Goal: Information Seeking & Learning: Find specific fact

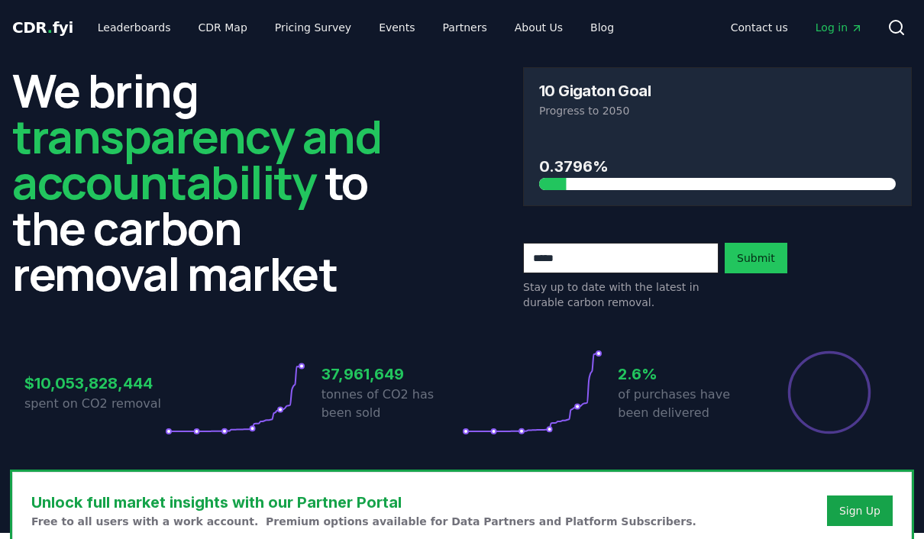
click at [134, 15] on link "Leaderboards" at bounding box center [135, 27] width 98 height 27
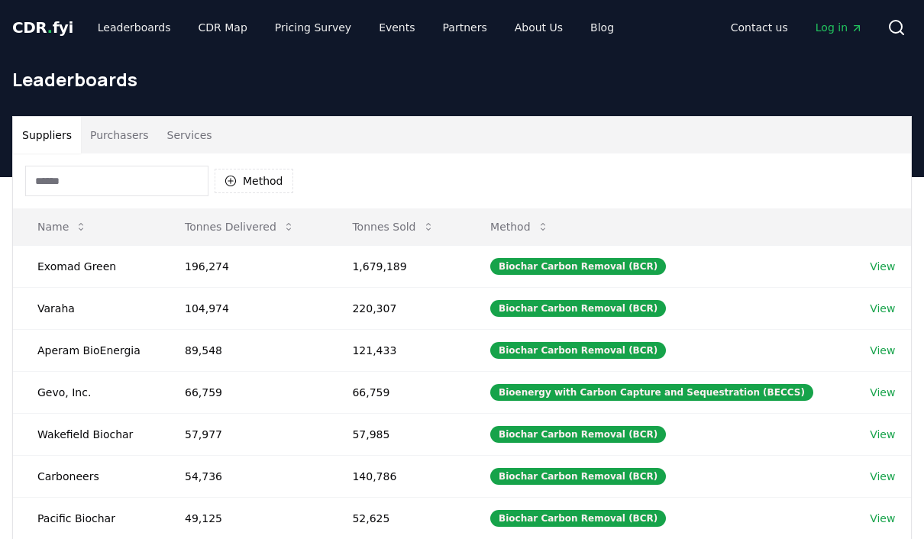
click at [121, 137] on button "Purchasers" at bounding box center [119, 135] width 77 height 37
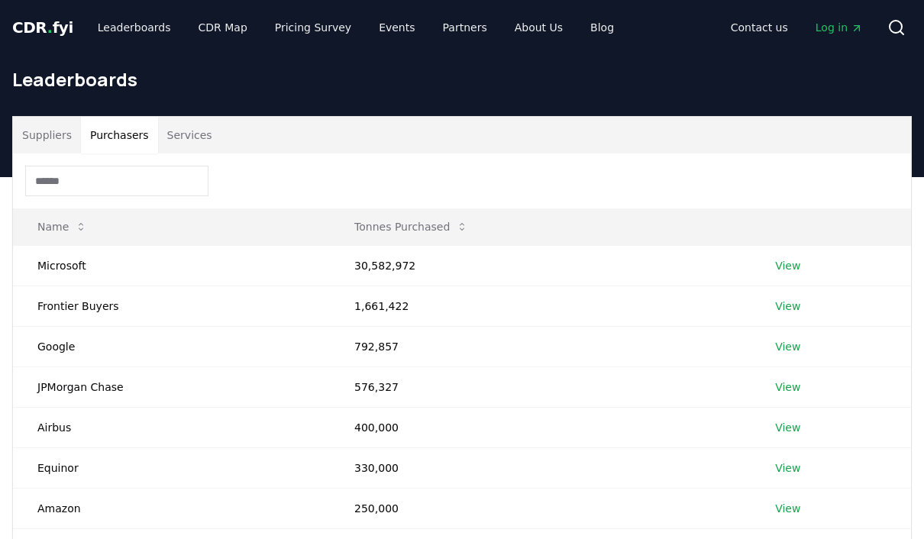
click at [126, 183] on input at bounding box center [116, 181] width 183 height 31
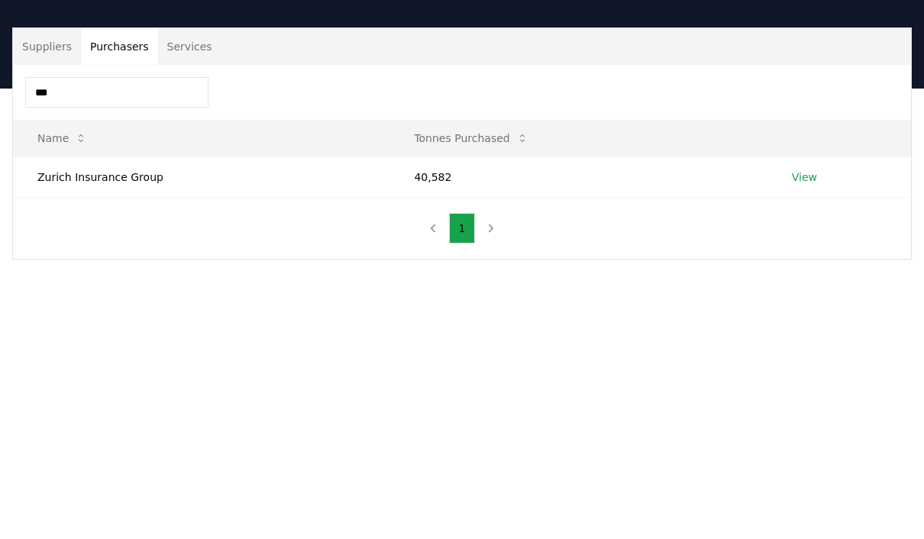
type input "***"
click at [422, 245] on td "40,582" at bounding box center [577, 265] width 377 height 40
click at [809, 178] on link "View" at bounding box center [804, 177] width 25 height 15
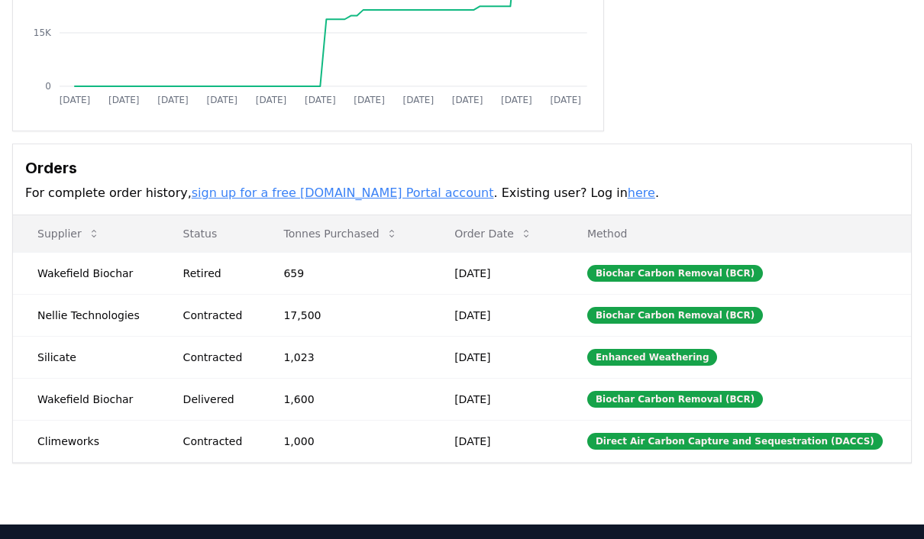
scroll to position [309, 0]
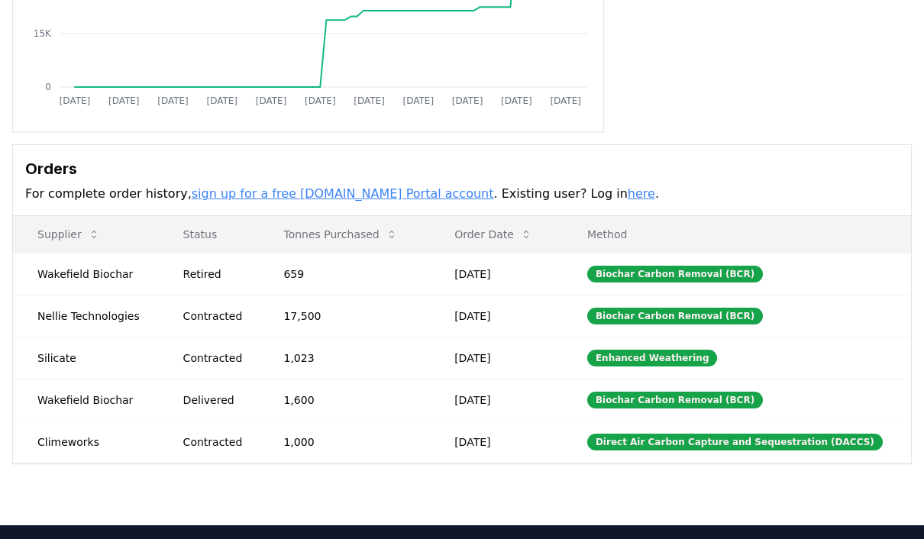
click at [97, 321] on td "Nellie Technologies" at bounding box center [86, 316] width 146 height 42
